Goal: Task Accomplishment & Management: Manage account settings

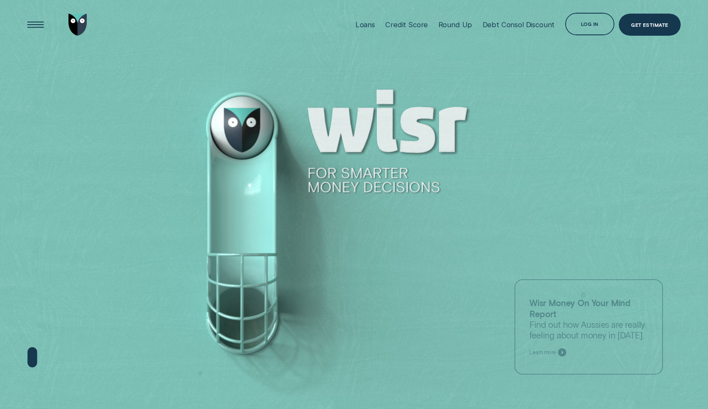
click at [595, 25] on div "Log in" at bounding box center [590, 25] width 18 height 4
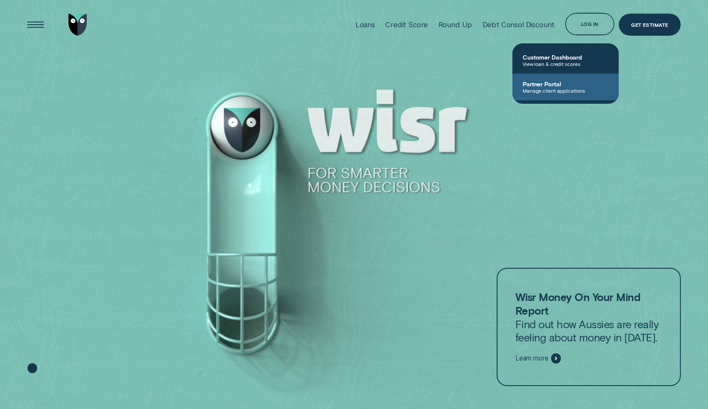
click at [547, 89] on span "Manage client applications" at bounding box center [566, 91] width 86 height 6
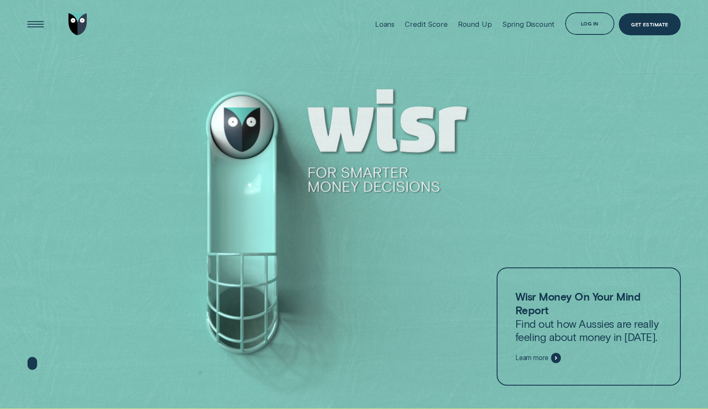
scroll to position [2, 0]
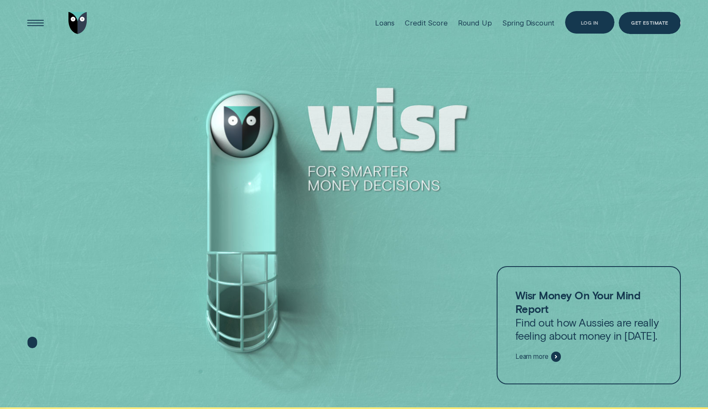
click at [597, 26] on div "Log in" at bounding box center [590, 22] width 50 height 22
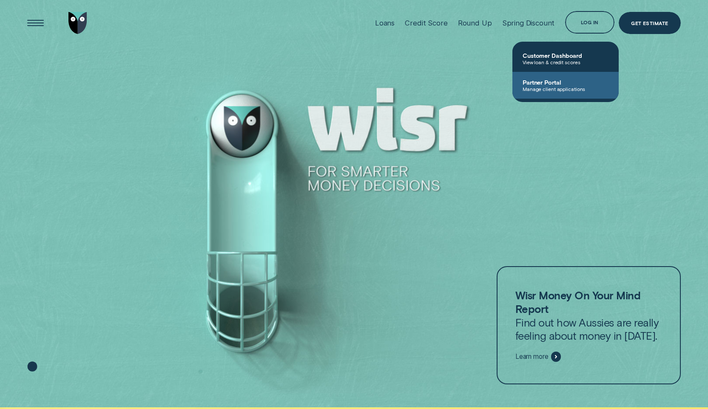
click at [540, 92] on span "Manage client applications" at bounding box center [566, 89] width 86 height 6
